Goal: Task Accomplishment & Management: Complete application form

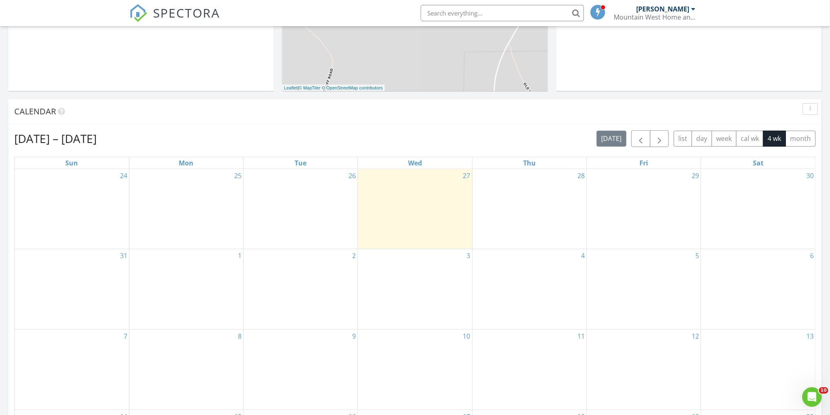
scroll to position [261, 0]
click at [64, 276] on div "31" at bounding box center [72, 288] width 114 height 80
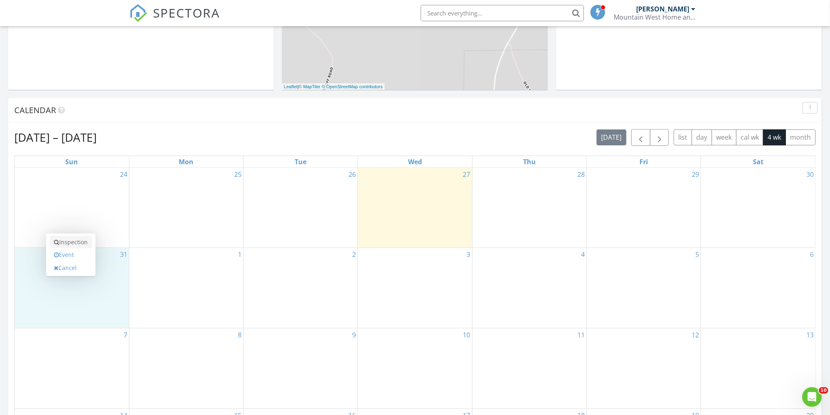
click at [80, 242] on link "Inspection" at bounding box center [71, 242] width 42 height 13
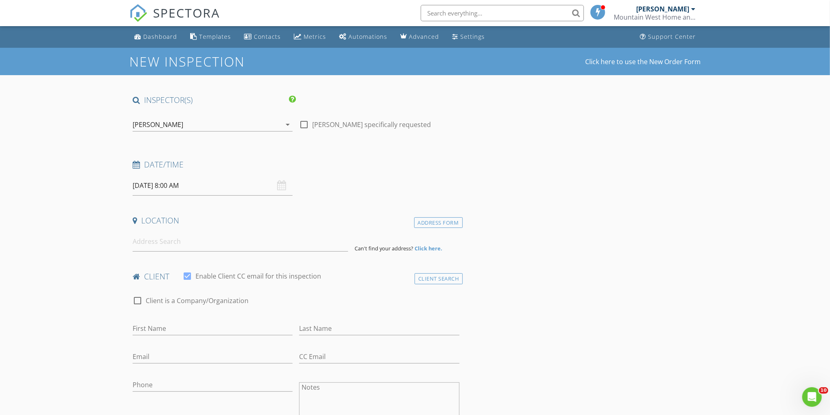
click at [216, 187] on input "[DATE] 8:00 AM" at bounding box center [213, 186] width 160 height 20
type input "09"
type input "[DATE] 9:00 AM"
click at [179, 319] on span at bounding box center [180, 320] width 6 height 8
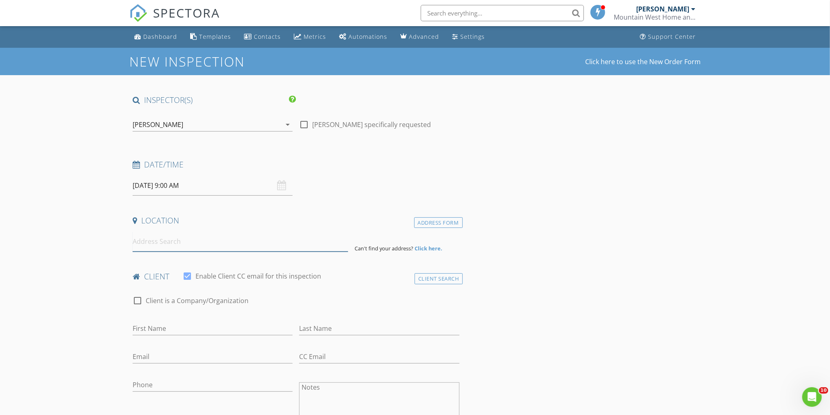
click at [153, 242] on input at bounding box center [241, 241] width 216 height 20
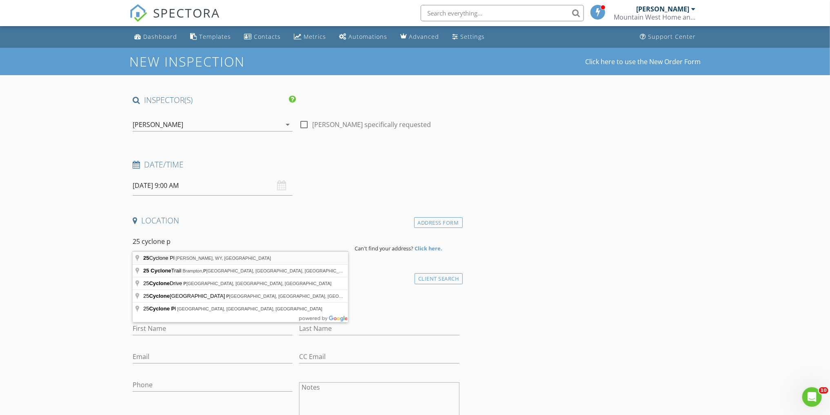
type input "[STREET_ADDRESS][PERSON_NAME]"
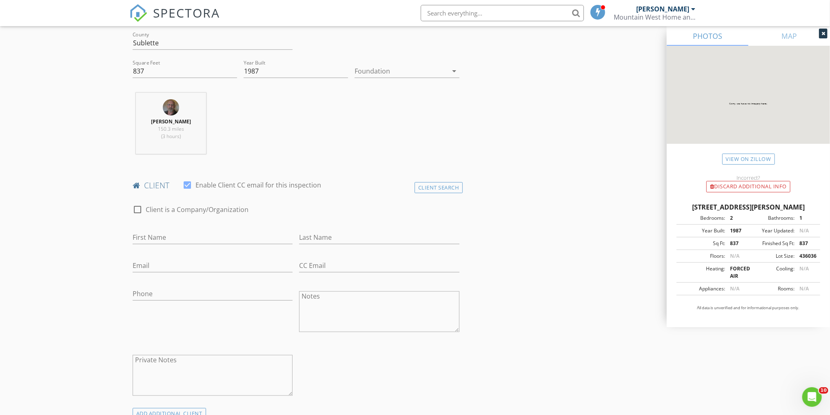
scroll to position [261, 0]
click at [163, 235] on input "First Name" at bounding box center [213, 233] width 160 height 13
type input "[PERSON_NAME]"
click at [233, 257] on input "Email" at bounding box center [213, 262] width 160 height 13
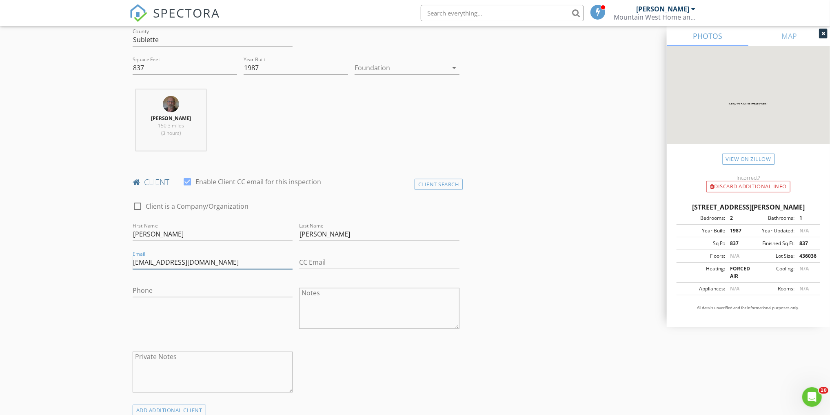
type input "[EMAIL_ADDRESS][DOMAIN_NAME]"
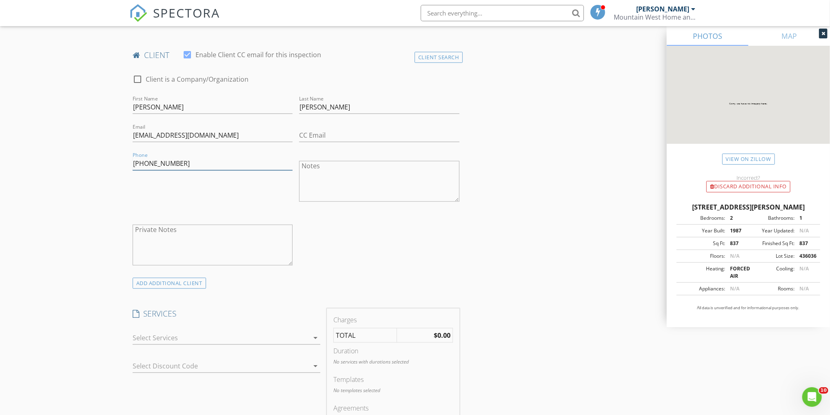
scroll to position [392, 0]
type input "[PHONE_NUMBER]"
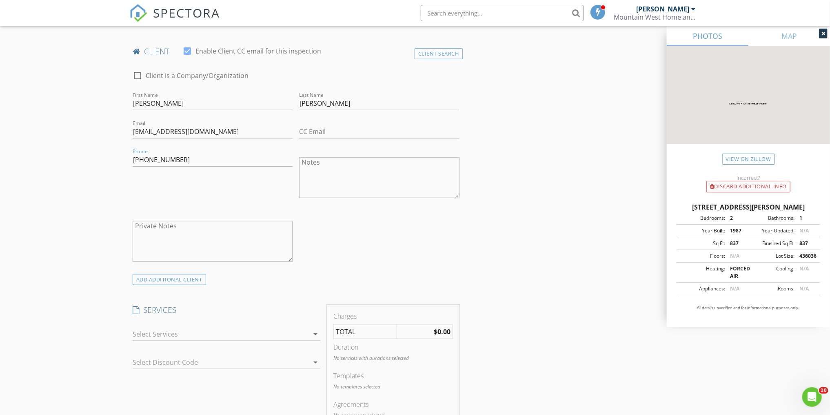
click at [201, 333] on div at bounding box center [221, 333] width 176 height 13
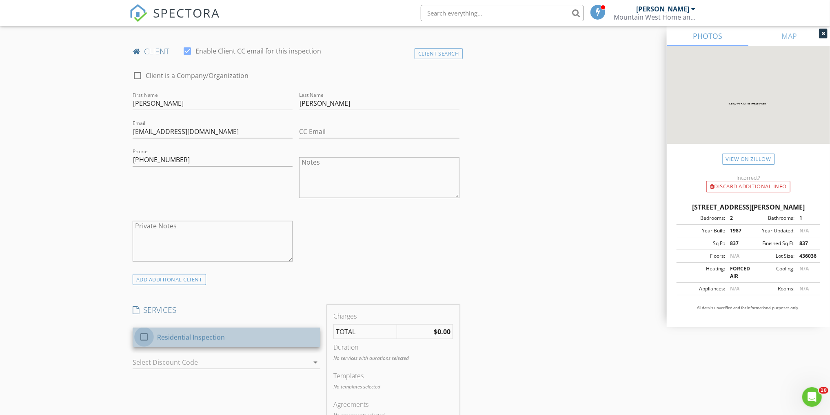
click at [140, 334] on div at bounding box center [144, 337] width 14 height 14
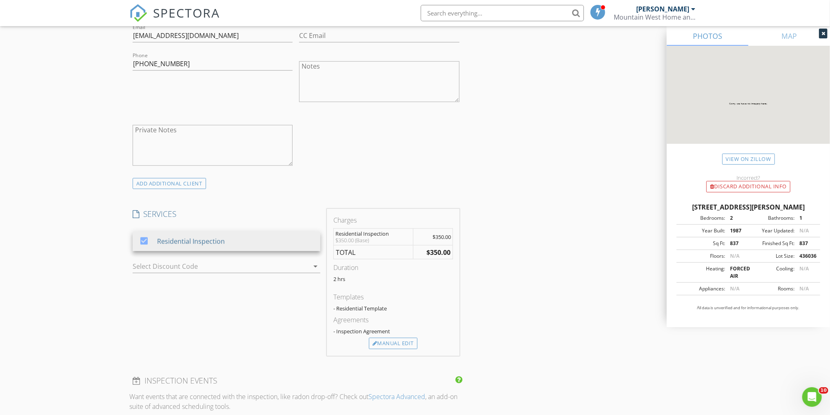
scroll to position [522, 0]
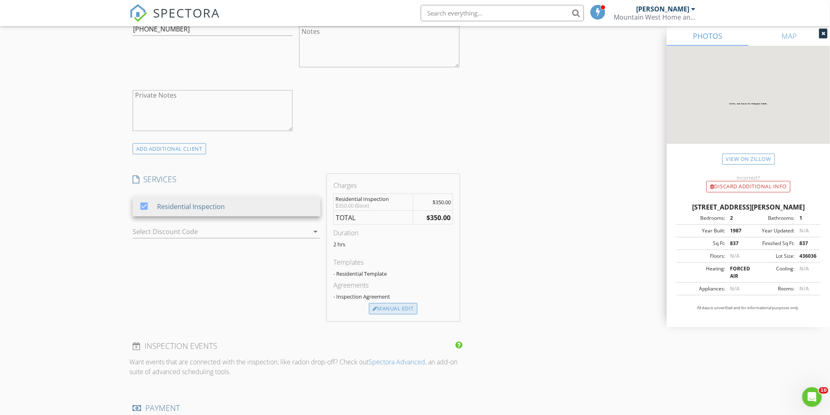
click at [394, 310] on div "Manual Edit" at bounding box center [393, 308] width 49 height 11
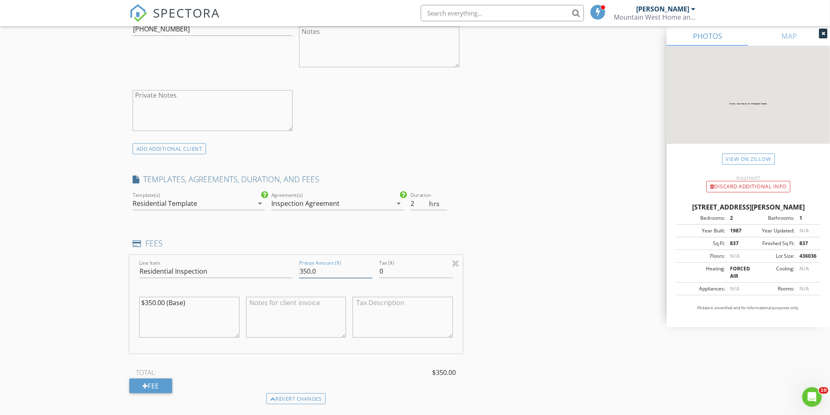
drag, startPoint x: 305, startPoint y: 268, endPoint x: 292, endPoint y: 270, distance: 13.7
click at [292, 270] on div "Line Item Residential Inspection Pretax Amount ($) 350.0 Tax ($) 0 $350.00 (Bas…" at bounding box center [295, 304] width 333 height 98
drag, startPoint x: 305, startPoint y: 267, endPoint x: 294, endPoint y: 271, distance: 11.9
click at [294, 271] on div "Line Item Residential Inspection Pretax Amount ($) 350.0 Tax ($) 0 $350.00 (Bas…" at bounding box center [295, 304] width 333 height 98
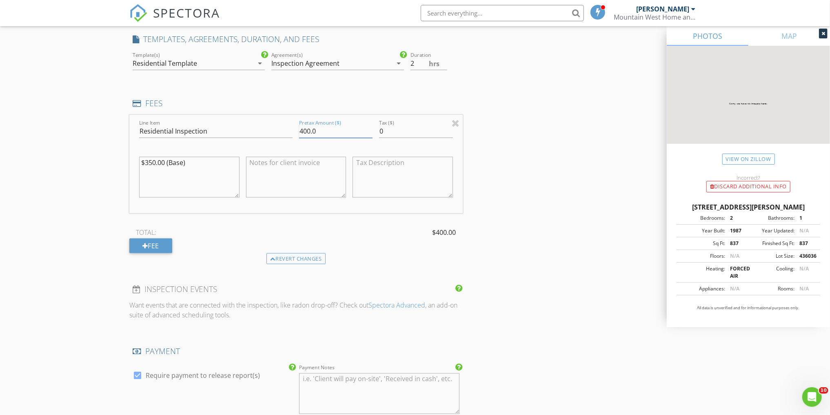
scroll to position [686, 0]
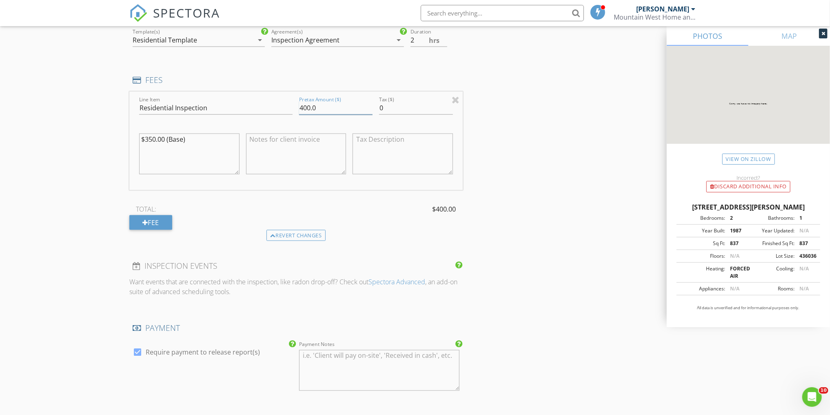
type input "400.0"
drag, startPoint x: 151, startPoint y: 135, endPoint x: 127, endPoint y: 132, distance: 23.4
click at [131, 132] on div "Line Item Residential Inspection Pretax Amount ($) 400.0 Tax ($) 0 $350.00 (Bas…" at bounding box center [295, 140] width 333 height 98
click at [153, 137] on textarea "$350.00 (Base)" at bounding box center [189, 153] width 100 height 41
click at [150, 136] on textarea "$350.00 (Base)" at bounding box center [189, 153] width 100 height 41
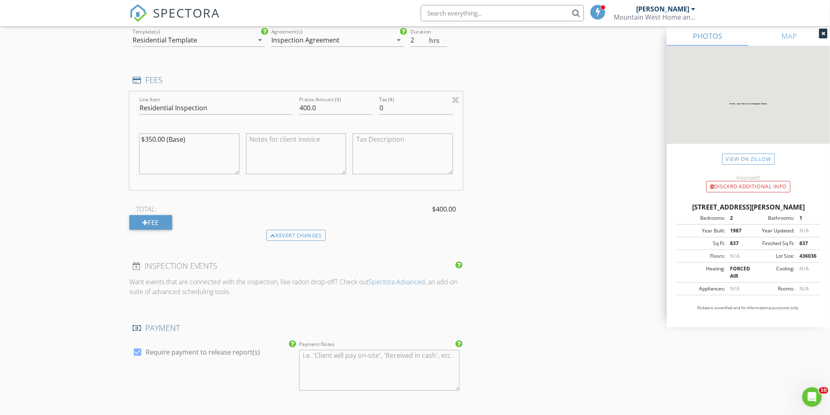
drag, startPoint x: 152, startPoint y: 135, endPoint x: 145, endPoint y: 139, distance: 7.9
click at [145, 139] on textarea "$350.00 (Base)" at bounding box center [189, 153] width 100 height 41
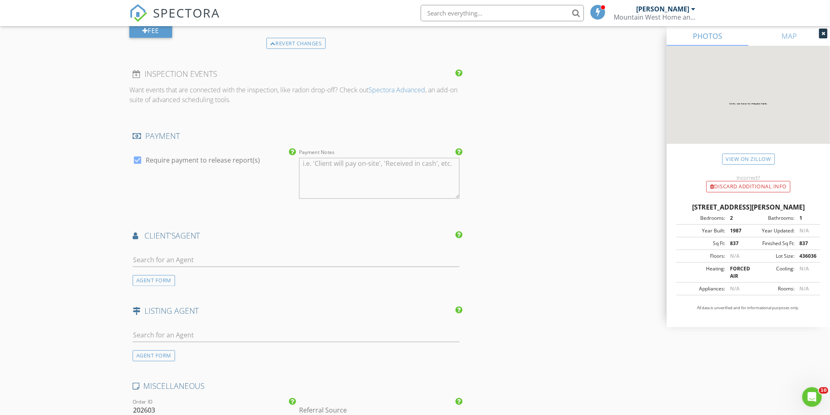
scroll to position [914, 0]
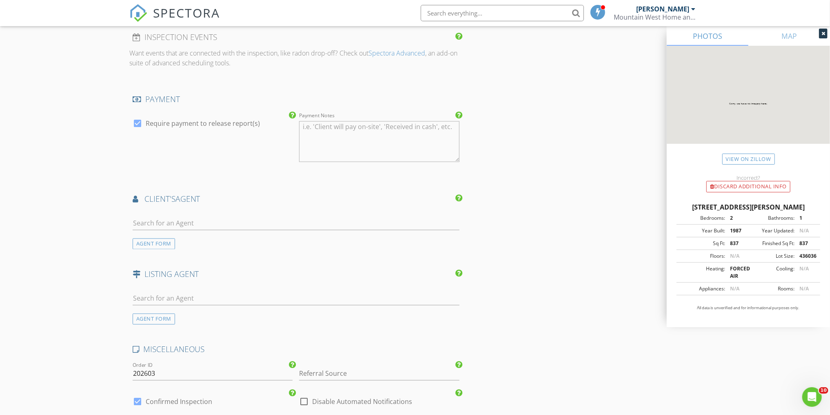
type textarea "$400.00 (Base)"
click at [204, 218] on input "text" at bounding box center [296, 223] width 327 height 13
type input "jud"
click at [157, 237] on div "[PERSON_NAME]" at bounding box center [189, 238] width 66 height 10
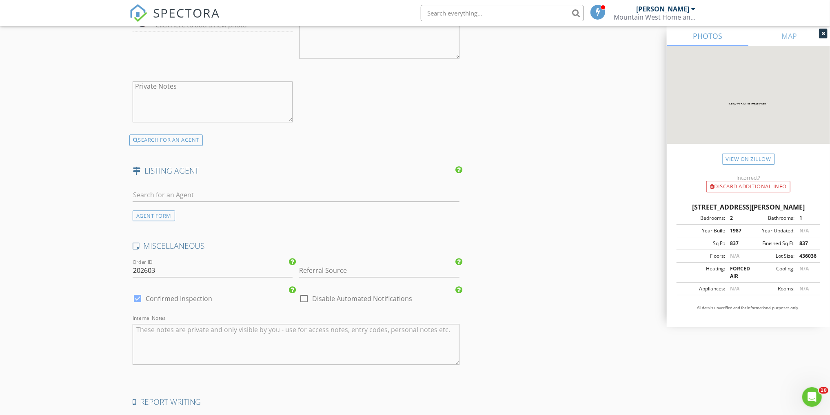
scroll to position [1208, 0]
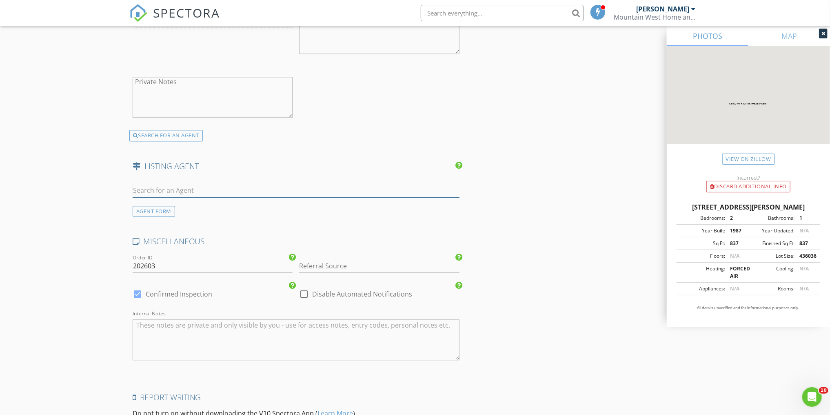
click at [181, 193] on input "text" at bounding box center [296, 190] width 327 height 13
type input "Jud"
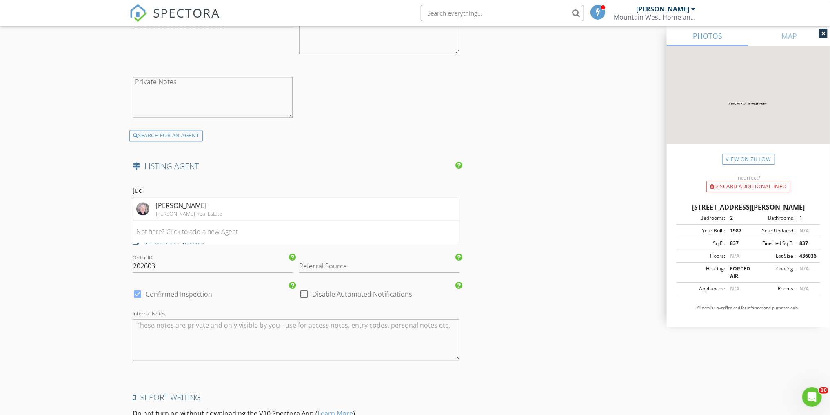
click at [200, 210] on div "[PERSON_NAME] Real Estate" at bounding box center [189, 213] width 66 height 7
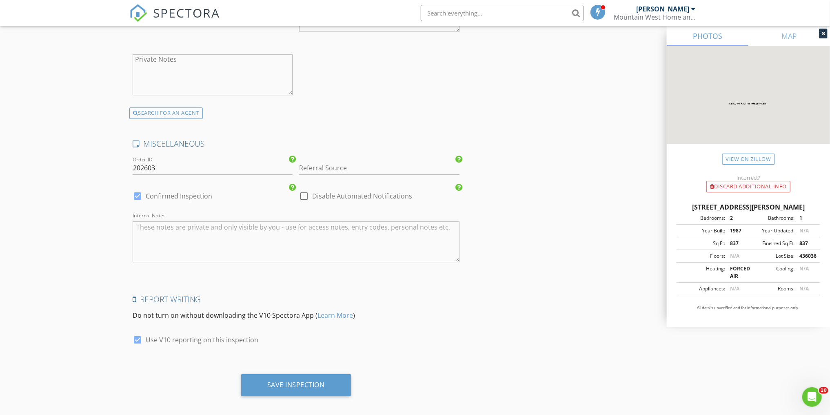
scroll to position [1495, 0]
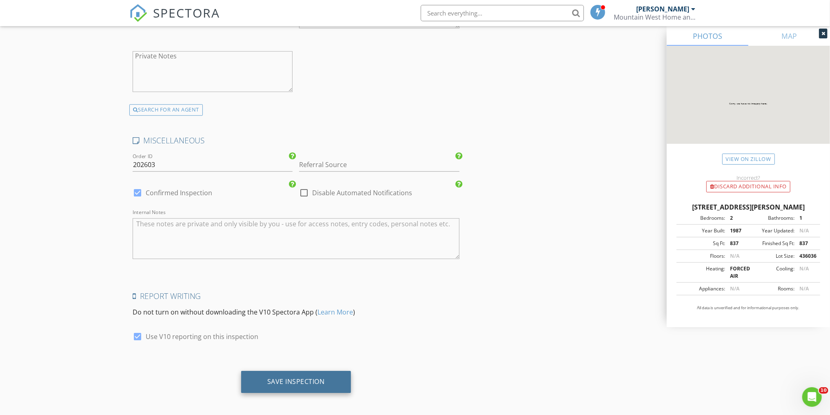
click at [304, 377] on div "Save Inspection" at bounding box center [296, 381] width 58 height 8
